Goal: Task Accomplishment & Management: Manage account settings

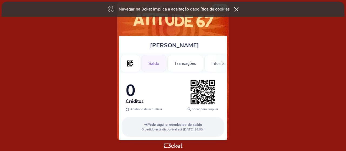
click at [236, 7] on div "Navegar na 3cket implica a aceitação da política de cookies" at bounding box center [173, 9] width 343 height 15
click at [237, 8] on icon at bounding box center [236, 9] width 5 height 4
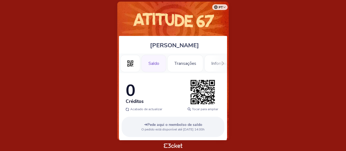
click at [151, 65] on div "Saldo" at bounding box center [153, 63] width 25 height 17
click at [191, 60] on div "Transações" at bounding box center [185, 63] width 36 height 17
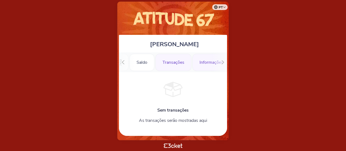
scroll to position [1, 0]
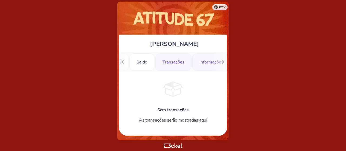
click at [203, 63] on div "Informações" at bounding box center [211, 62] width 38 height 17
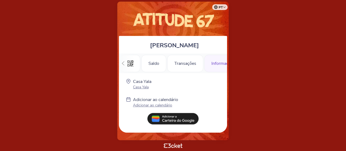
scroll to position [0, 16]
click at [121, 62] on icon at bounding box center [123, 63] width 4 height 4
click at [121, 62] on div ".st0{fill-rule:evenodd;clip-rule:evenodd;}" at bounding box center [130, 63] width 20 height 17
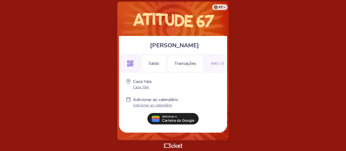
click at [121, 62] on div ".st0{fill-rule:evenodd;clip-rule:evenodd;}" at bounding box center [130, 63] width 20 height 17
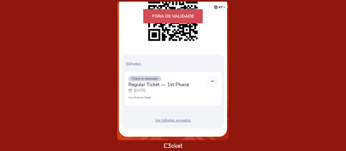
scroll to position [91, 0]
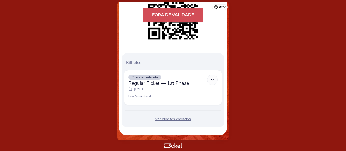
click at [214, 79] on icon at bounding box center [212, 80] width 5 height 5
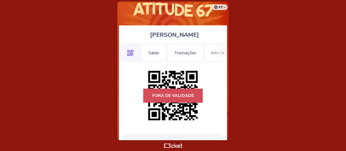
scroll to position [0, 0]
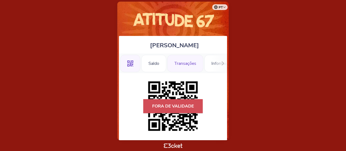
click at [195, 69] on div "Transações" at bounding box center [185, 63] width 36 height 17
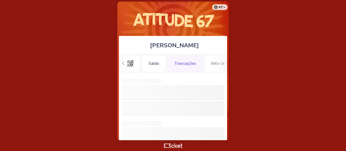
scroll to position [0, 12]
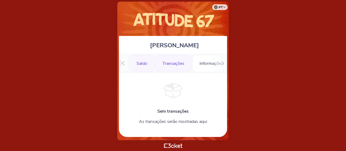
click at [146, 66] on div "Saldo" at bounding box center [141, 63] width 25 height 17
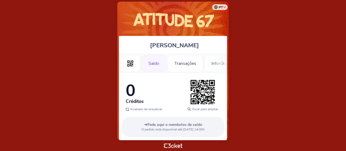
scroll to position [10, 0]
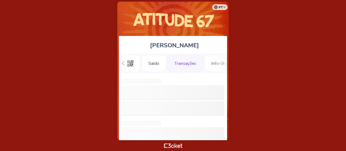
scroll to position [0, 12]
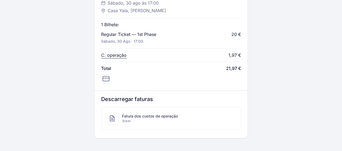
scroll to position [243, 0]
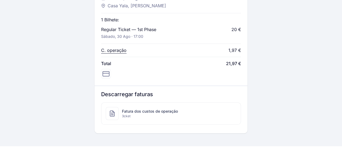
click at [159, 112] on span "Fatura dos custos de operação" at bounding box center [150, 111] width 56 height 5
